Goal: Task Accomplishment & Management: Complete application form

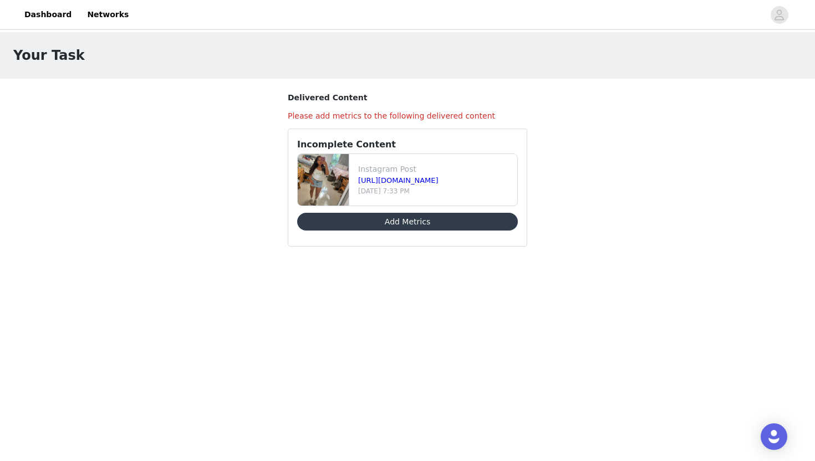
click at [429, 218] on button "Add Metrics" at bounding box center [407, 222] width 221 height 18
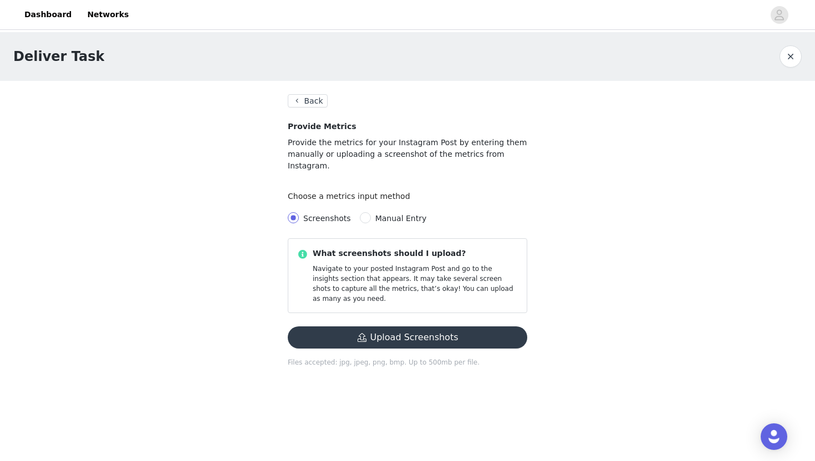
click at [371, 214] on span "Manual Entry" at bounding box center [401, 218] width 60 height 9
click at [371, 212] on input "Manual Entry" at bounding box center [365, 217] width 11 height 11
radio input "true"
radio input "false"
radio input "true"
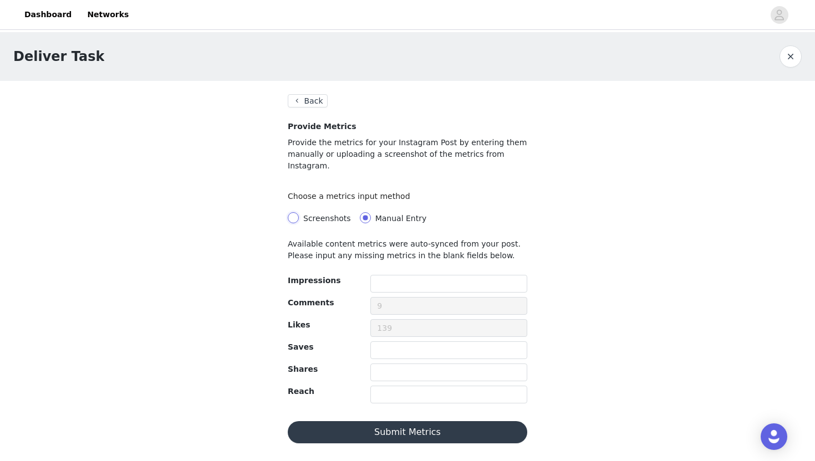
click at [298, 212] on input "Screenshots" at bounding box center [293, 217] width 11 height 11
radio input "true"
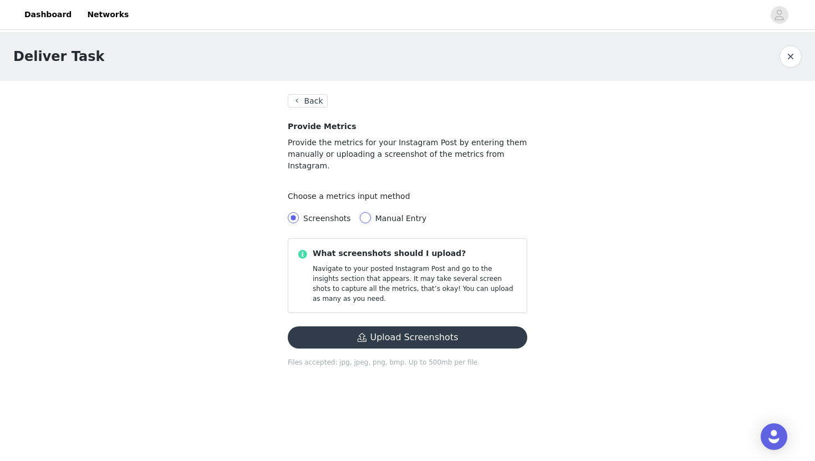
click at [364, 212] on input "Manual Entry" at bounding box center [365, 217] width 11 height 11
radio input "true"
radio input "false"
radio input "true"
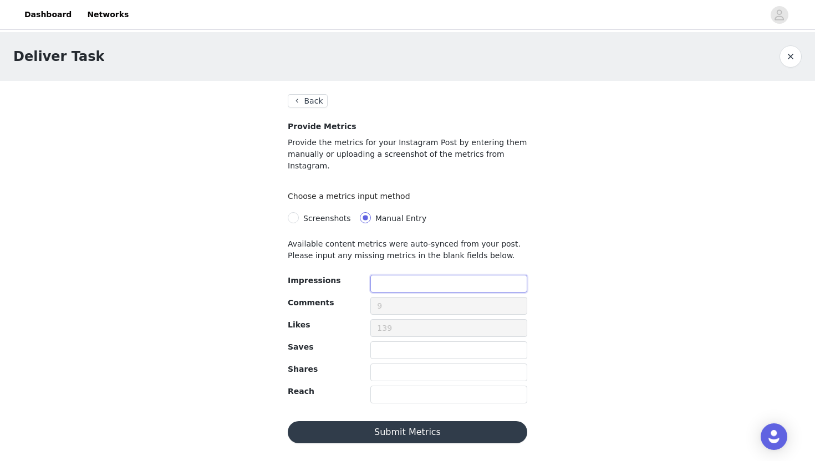
click at [451, 275] on input "text" at bounding box center [448, 284] width 157 height 18
click at [378, 386] on input "text" at bounding box center [448, 395] width 157 height 18
type input "2901"
click at [420, 275] on input "text" at bounding box center [448, 284] width 157 height 18
type input "1"
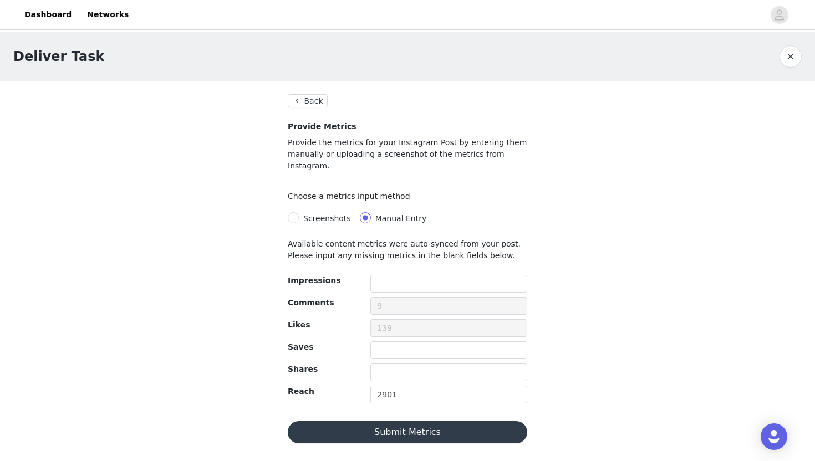
click at [297, 212] on label "Screenshots" at bounding box center [322, 218] width 68 height 12
click at [297, 212] on input "Screenshots" at bounding box center [293, 217] width 11 height 11
radio input "true"
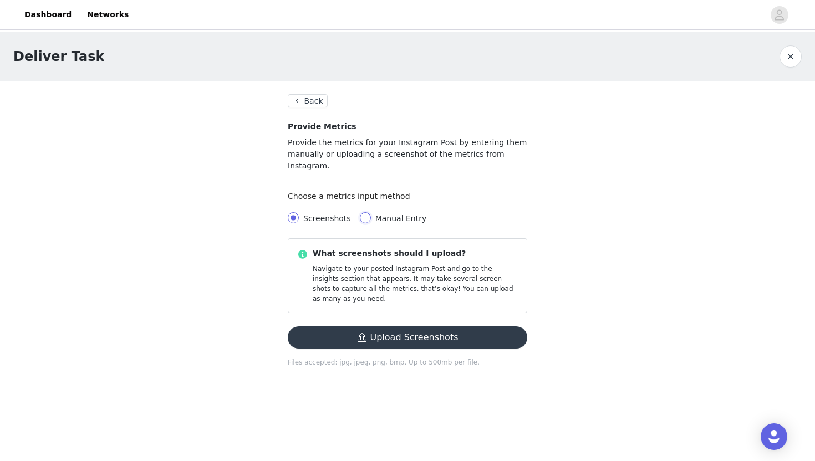
click at [367, 212] on input "Manual Entry" at bounding box center [365, 217] width 11 height 11
radio input "true"
radio input "false"
radio input "true"
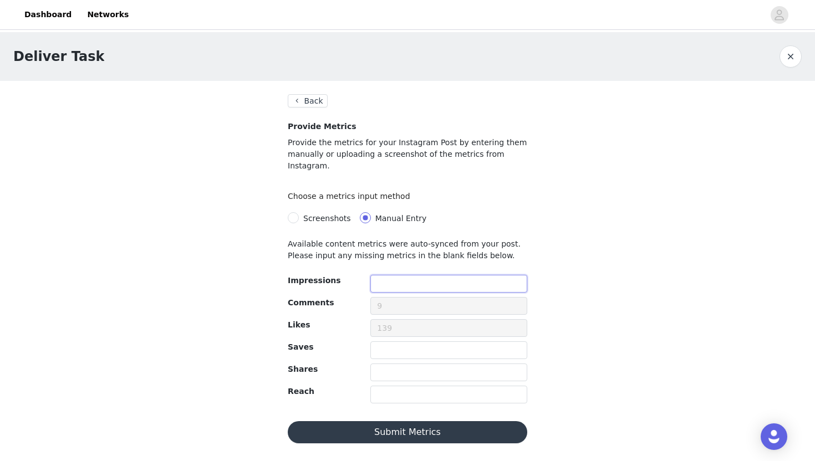
click at [435, 275] on input "text" at bounding box center [448, 284] width 157 height 18
type input "2901"
click at [404, 386] on input "text" at bounding box center [448, 395] width 157 height 18
type input "1024"
click at [390, 364] on input "text" at bounding box center [448, 373] width 157 height 18
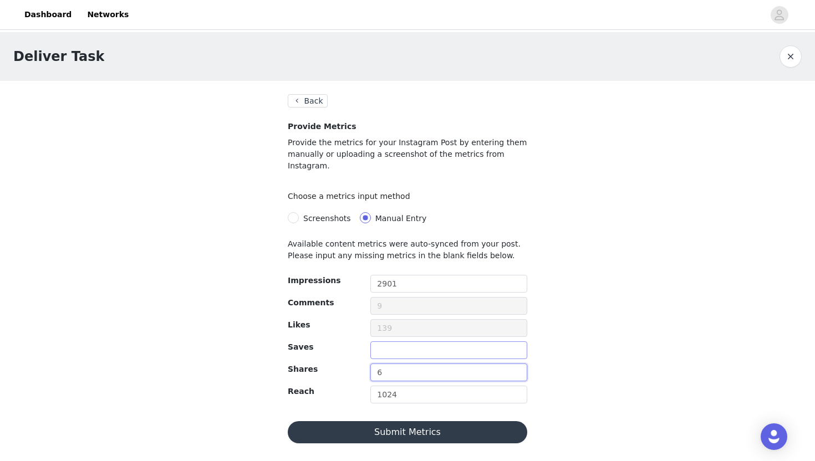
type input "6"
click at [410, 342] on input "text" at bounding box center [448, 351] width 157 height 18
type input "2"
click at [567, 312] on div "Deliver Task Back Provide Metrics Provide the metrics for your Instagram Post b…" at bounding box center [407, 244] width 815 height 425
click at [353, 421] on button "Submit Metrics" at bounding box center [407, 432] width 239 height 22
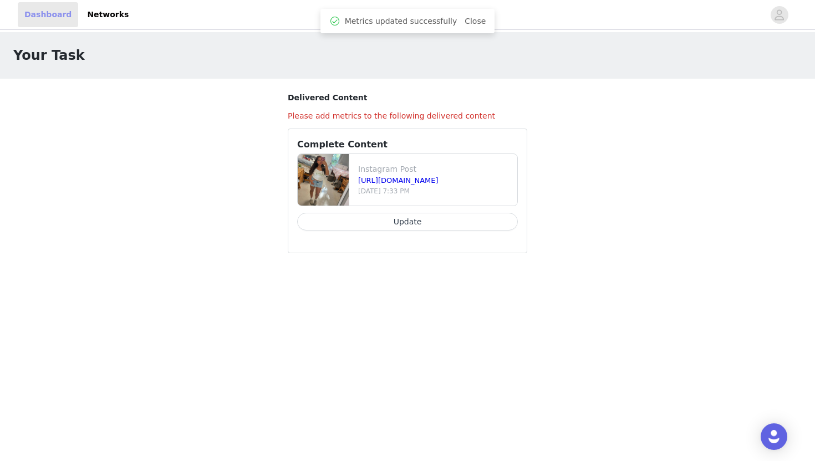
click at [45, 14] on link "Dashboard" at bounding box center [48, 14] width 60 height 25
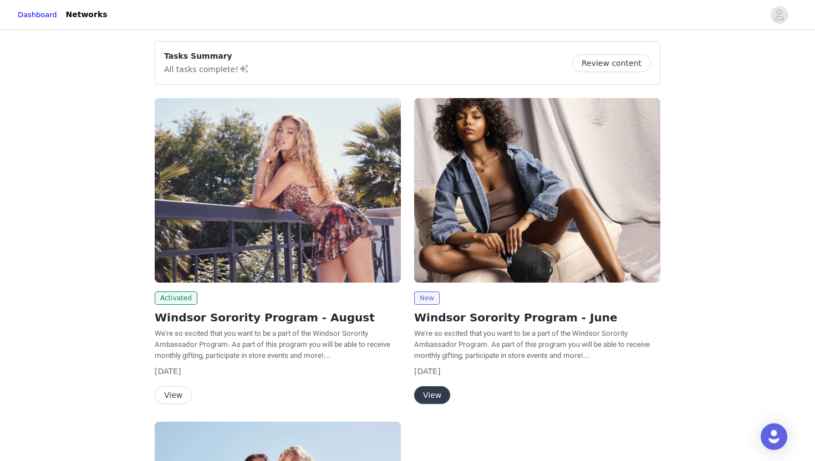
click at [174, 400] on button "View" at bounding box center [173, 395] width 37 height 18
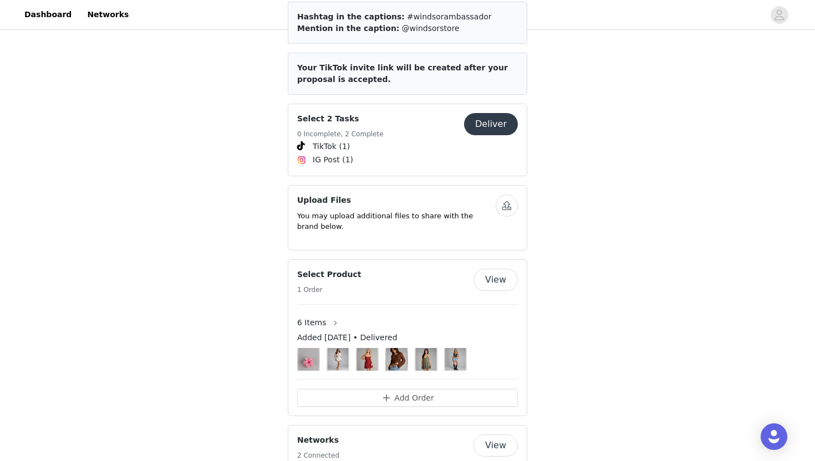
scroll to position [577, 0]
